Goal: Check status: Check status

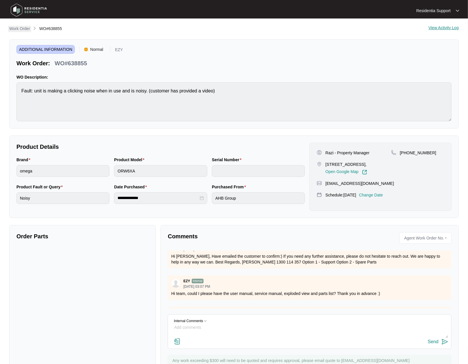
click at [16, 29] on p "Work Order" at bounding box center [19, 29] width 21 height 6
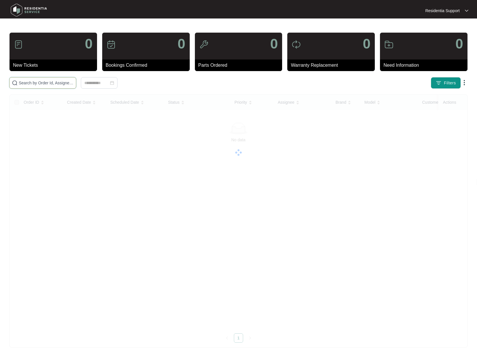
drag, startPoint x: 58, startPoint y: 83, endPoint x: 53, endPoint y: 83, distance: 4.6
click at [57, 83] on input "text" at bounding box center [46, 83] width 55 height 6
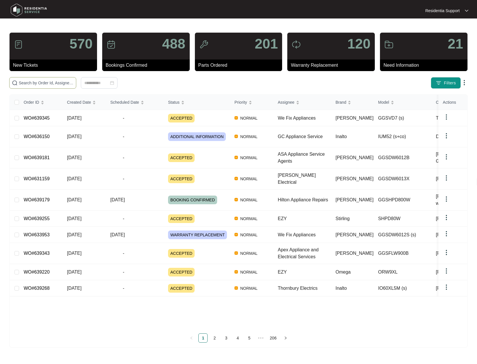
paste input "639345"
type input "639345"
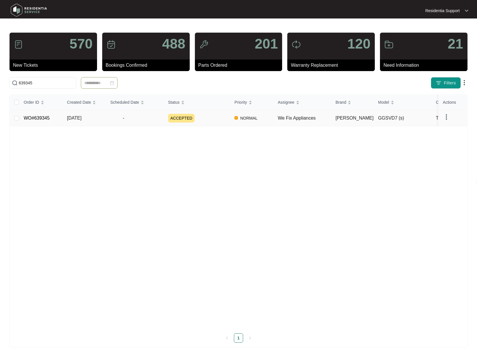
click at [299, 116] on div "We Fix Appliances" at bounding box center [304, 118] width 53 height 7
click at [352, 121] on td "[PERSON_NAME]" at bounding box center [352, 118] width 43 height 16
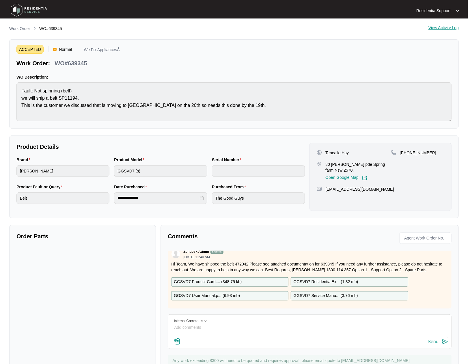
scroll to position [26, 0]
